Goal: Information Seeking & Learning: Understand process/instructions

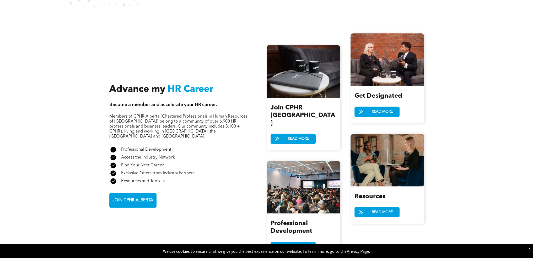
scroll to position [577, 0]
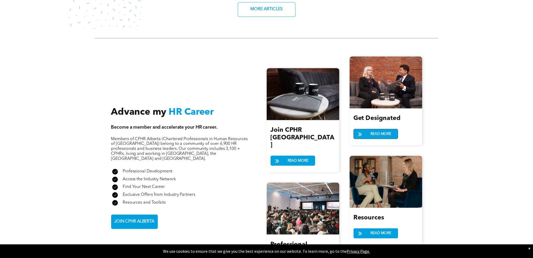
click at [379, 129] on span "READ MORE" at bounding box center [381, 134] width 24 height 10
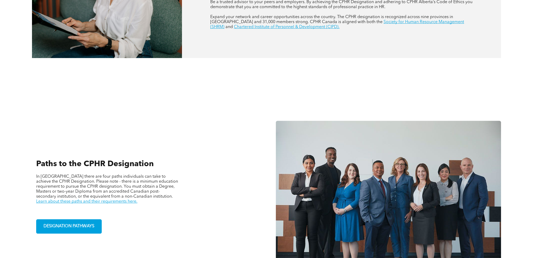
scroll to position [315, 0]
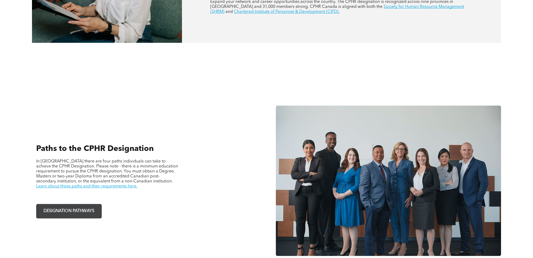
click at [82, 204] on link "DESIGNATION PATHWAYS" at bounding box center [69, 211] width 66 height 14
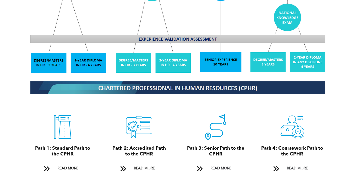
scroll to position [516, 0]
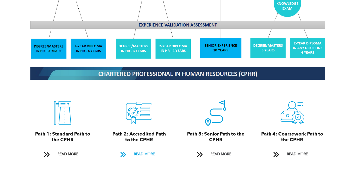
click at [138, 149] on span "READ MORE" at bounding box center [144, 154] width 25 height 10
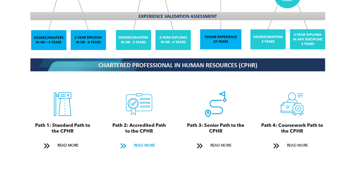
click at [138, 146] on div "CPHR Designation Pathways For CPHR Alberta members, there are four paths to the…" at bounding box center [177, 9] width 315 height 307
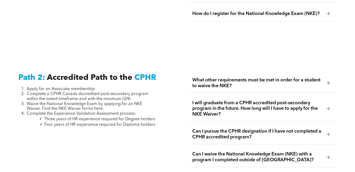
scroll to position [782, 0]
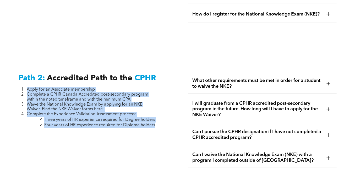
drag, startPoint x: 28, startPoint y: 76, endPoint x: 159, endPoint y: 112, distance: 136.7
click at [74, 102] on span "Waive the National Knowledge Exam by applying for an NKE Waiver. Find the NKE W…" at bounding box center [85, 106] width 116 height 9
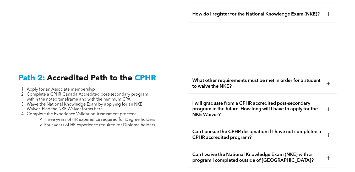
click at [230, 78] on span "What other requirements must be met in order for a student to waive the NKE?" at bounding box center [257, 84] width 130 height 12
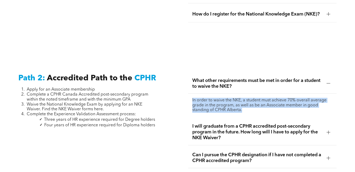
drag, startPoint x: 193, startPoint y: 85, endPoint x: 242, endPoint y: 96, distance: 50.2
click at [242, 98] on p "In order to waive the NKE, a student must achieve 70% overall average grade in …" at bounding box center [262, 105] width 140 height 15
copy p "In order to waive the NKE, a student must achieve 70% overall average grade in …"
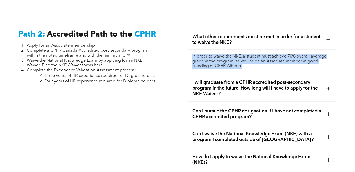
scroll to position [834, 0]
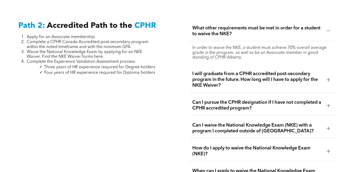
click at [224, 71] on span "I will graduate from a CPHR accredited post-secondary program in the future. Ho…" at bounding box center [257, 79] width 130 height 17
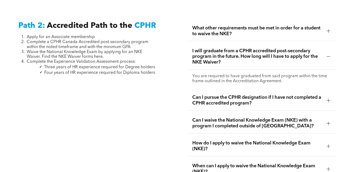
click at [197, 95] on span "Can I pursue the CPHR designation if I have not completed a CPHR accredited pro…" at bounding box center [257, 101] width 130 height 12
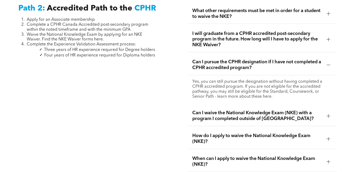
scroll to position [852, 0]
click at [222, 110] on span "Can I waive the National Knowledge Exam (NKE) with a program I completed outsid…" at bounding box center [257, 116] width 130 height 12
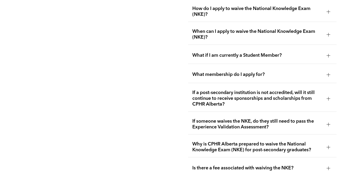
scroll to position [974, 0]
click at [212, 118] on span "If someone waives the NKE, do they still need to pass the Experience Validation…" at bounding box center [257, 124] width 130 height 12
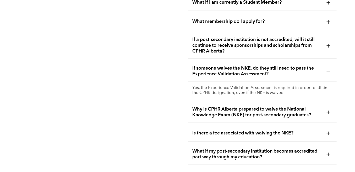
scroll to position [1009, 0]
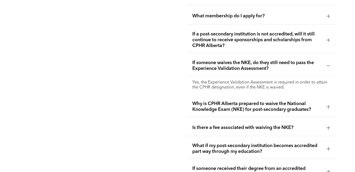
click at [217, 101] on span "Why is CPHR Alberta prepared to waive the National Knowledge Exam (NKE) for pos…" at bounding box center [257, 107] width 130 height 12
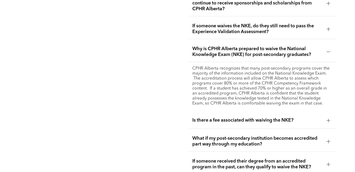
scroll to position [1062, 0]
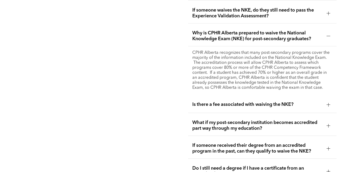
click at [201, 96] on div "Is there a fee associated with waiving the NKE?" at bounding box center [262, 104] width 148 height 17
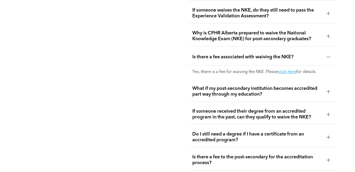
click at [199, 85] on span "What if my post-secondary institution becomes accredited part way through my ed…" at bounding box center [257, 91] width 130 height 12
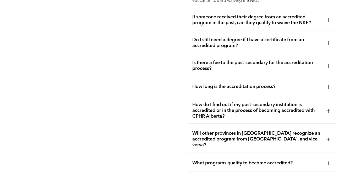
scroll to position [1166, 0]
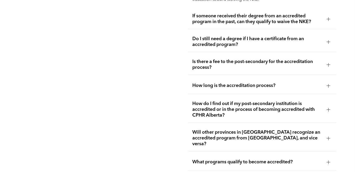
click at [283, 101] on span "How do I find out if my post-secondary institution is accredited or in the proc…" at bounding box center [257, 109] width 130 height 17
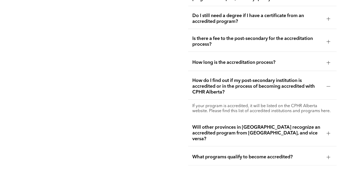
click at [326, 129] on div at bounding box center [329, 133] width 8 height 8
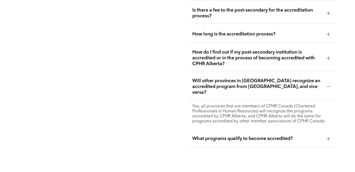
scroll to position [1201, 0]
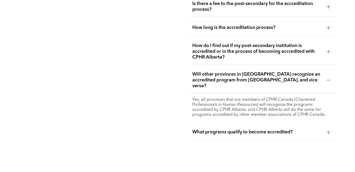
click at [268, 129] on span "What programs qualify to become accredited?" at bounding box center [257, 132] width 130 height 6
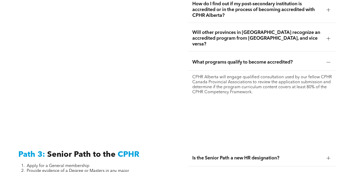
scroll to position [1184, 0]
